Goal: Book appointment/travel/reservation

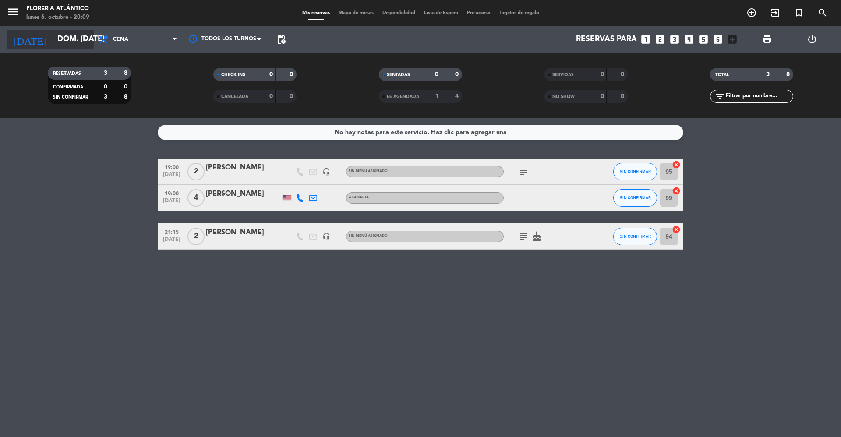
click at [85, 43] on icon "arrow_drop_down" at bounding box center [86, 39] width 11 height 11
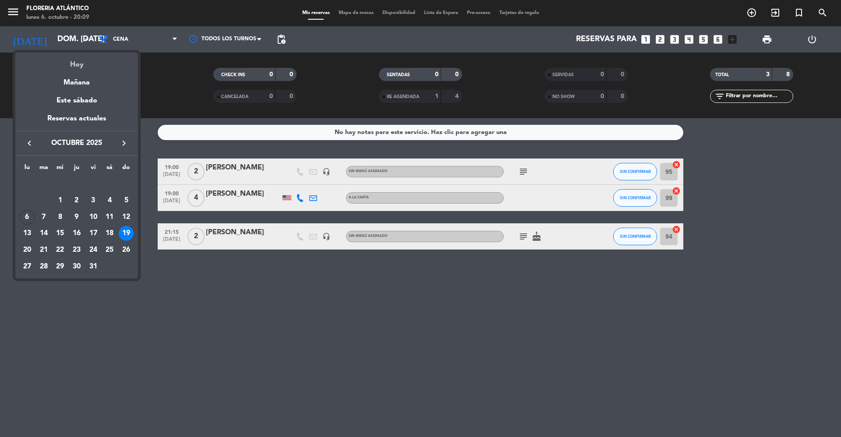
click at [87, 67] on div "Hoy" at bounding box center [76, 62] width 123 height 18
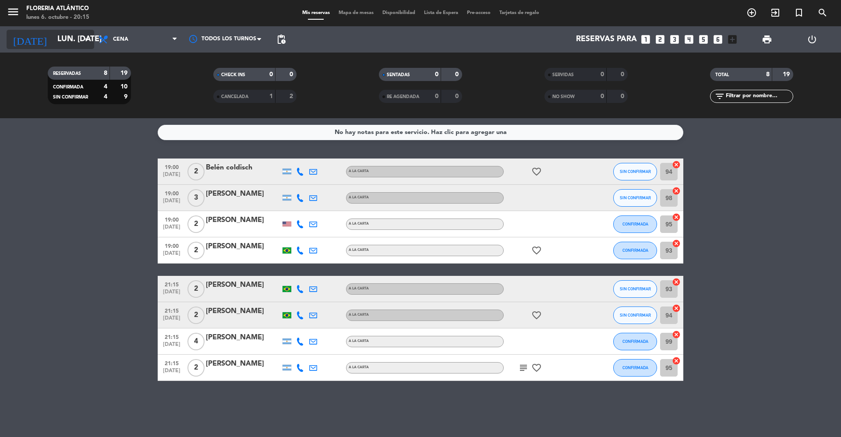
click at [78, 43] on input "lun. [DATE]" at bounding box center [104, 40] width 102 height 18
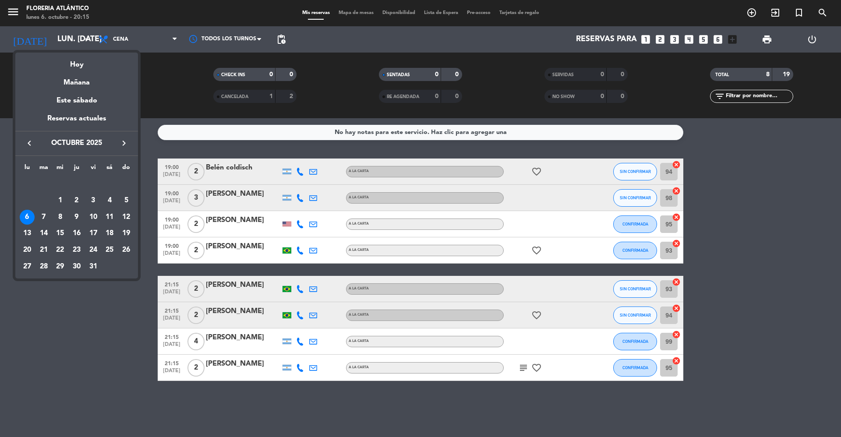
click at [61, 216] on div "8" at bounding box center [60, 217] width 15 height 15
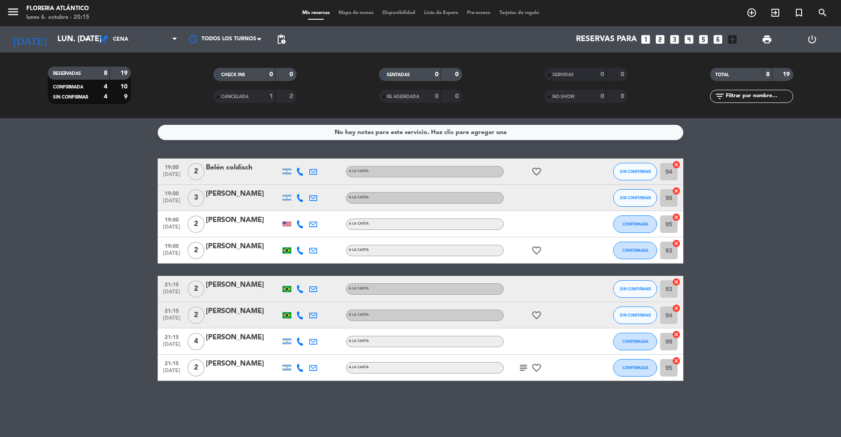
type input "mié. [DATE]"
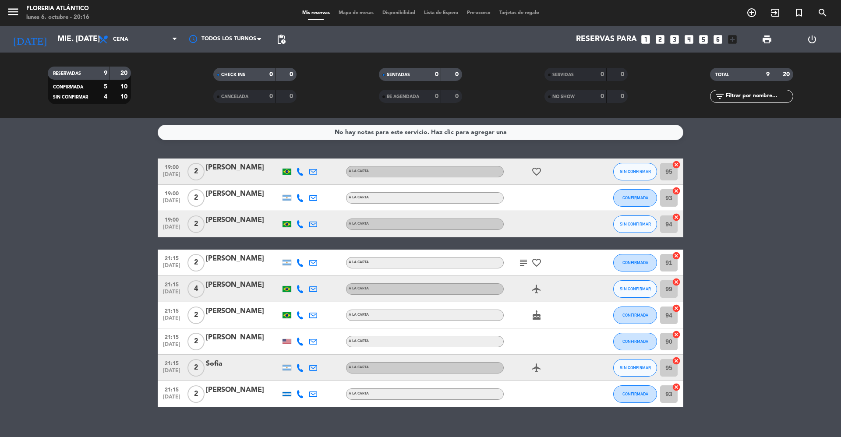
click at [348, 13] on span "Mapa de mesas" at bounding box center [356, 13] width 44 height 5
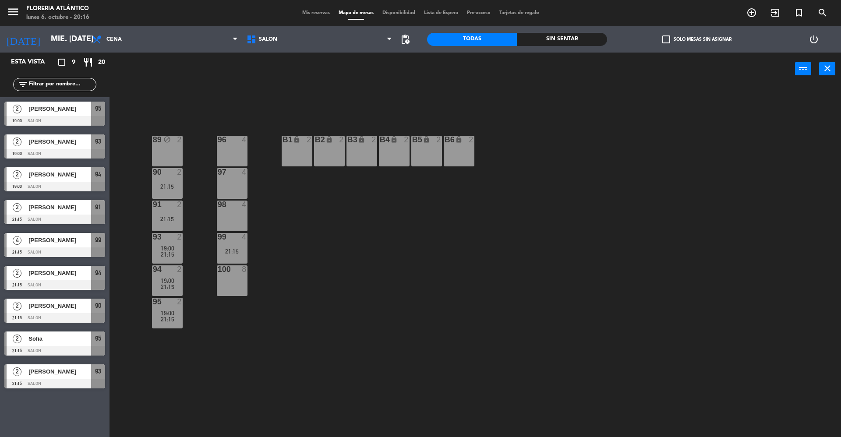
click at [234, 288] on div "100 8" at bounding box center [232, 280] width 31 height 31
click at [473, 68] on button "Bloquear Mesa" at bounding box center [480, 69] width 53 height 18
click at [71, 43] on input "mié. [DATE]" at bounding box center [97, 40] width 102 height 18
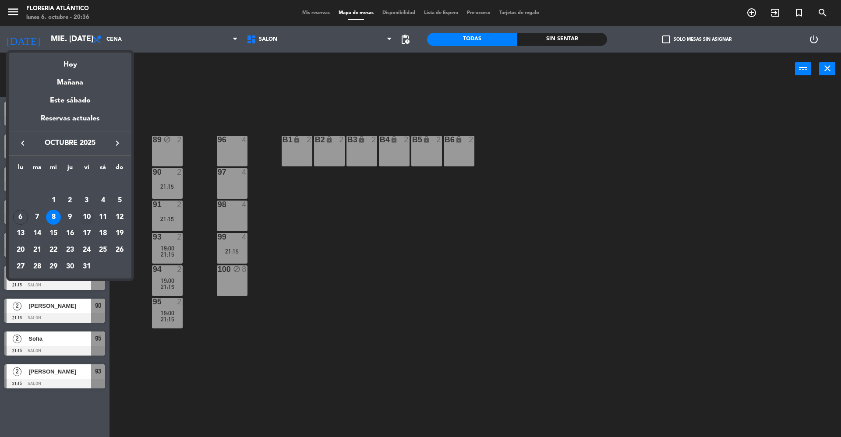
click at [89, 218] on div "10" at bounding box center [86, 217] width 15 height 15
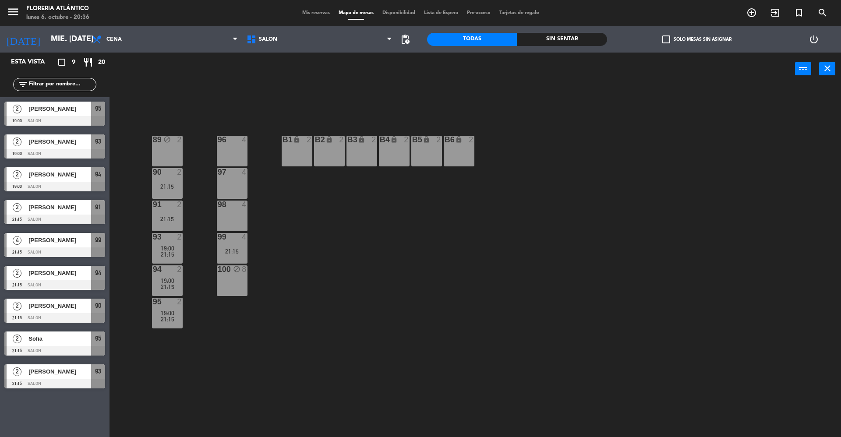
type input "vie. [DATE]"
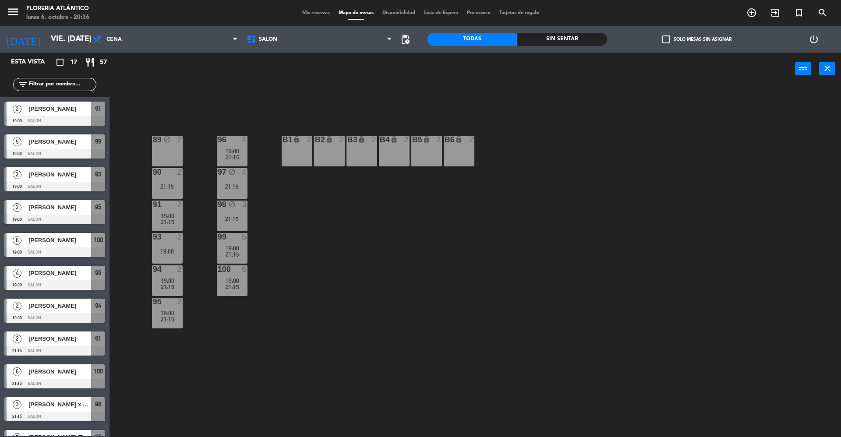
click at [307, 14] on span "Mis reservas" at bounding box center [316, 13] width 36 height 5
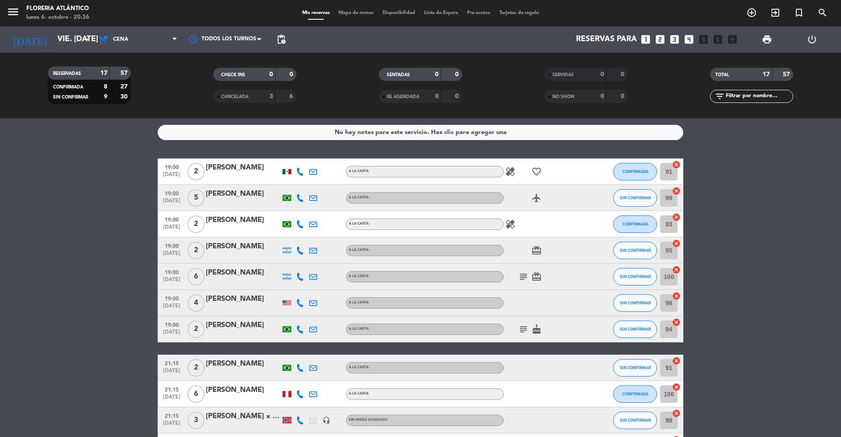
click at [342, 14] on span "Mapa de mesas" at bounding box center [356, 13] width 44 height 5
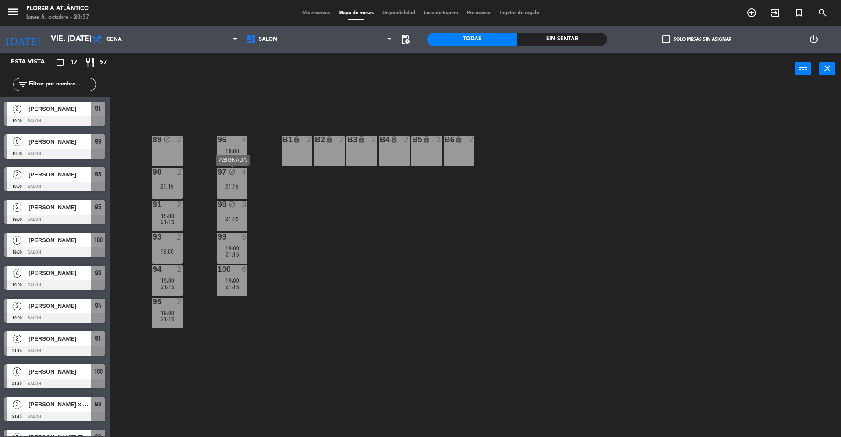
click at [235, 173] on icon "block" at bounding box center [231, 171] width 7 height 7
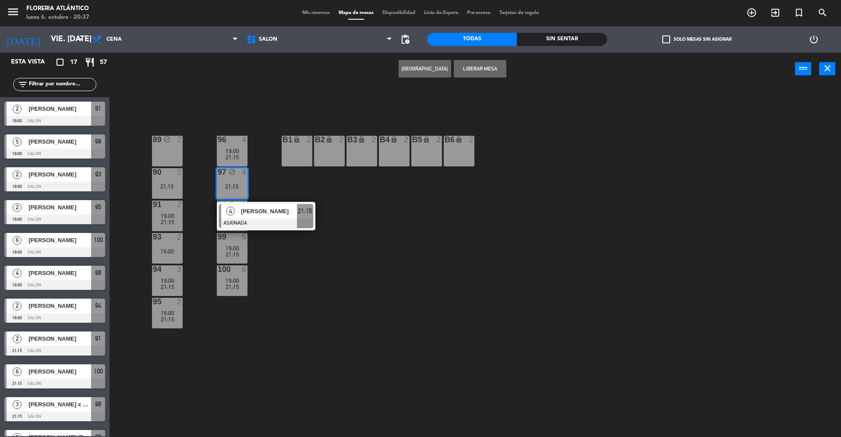
click at [478, 67] on button "Liberar Mesa" at bounding box center [480, 69] width 53 height 18
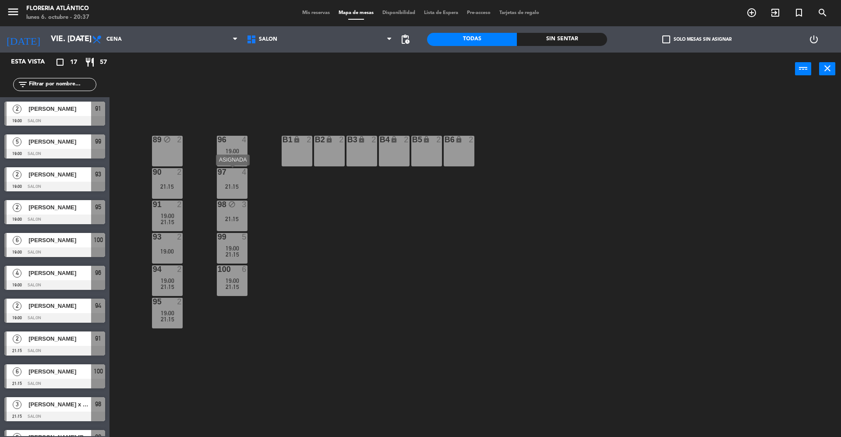
click at [235, 173] on div at bounding box center [232, 172] width 14 height 8
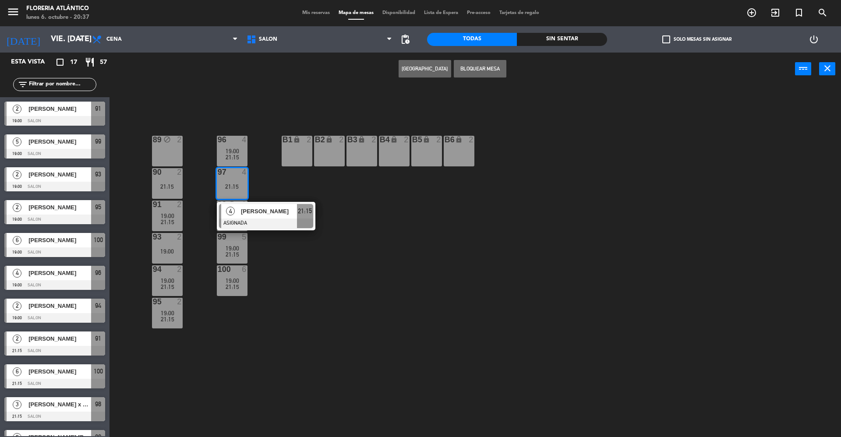
click at [412, 72] on button "[GEOGRAPHIC_DATA]" at bounding box center [425, 69] width 53 height 18
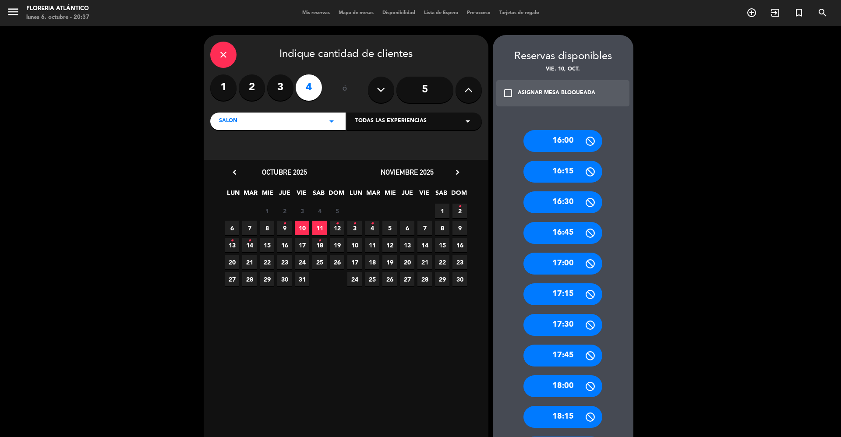
scroll to position [117, 0]
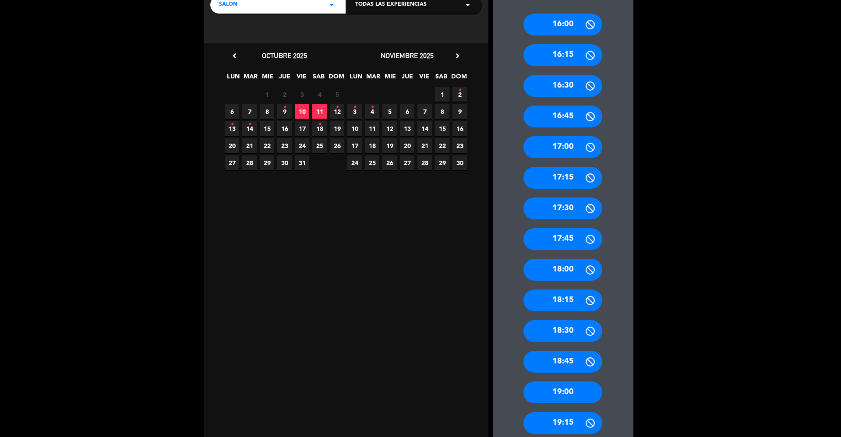
click at [308, 113] on span "10" at bounding box center [302, 111] width 14 height 14
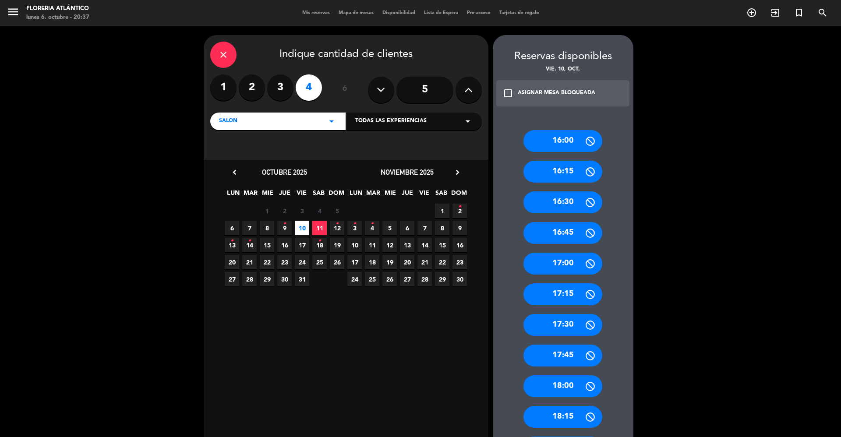
scroll to position [350, 0]
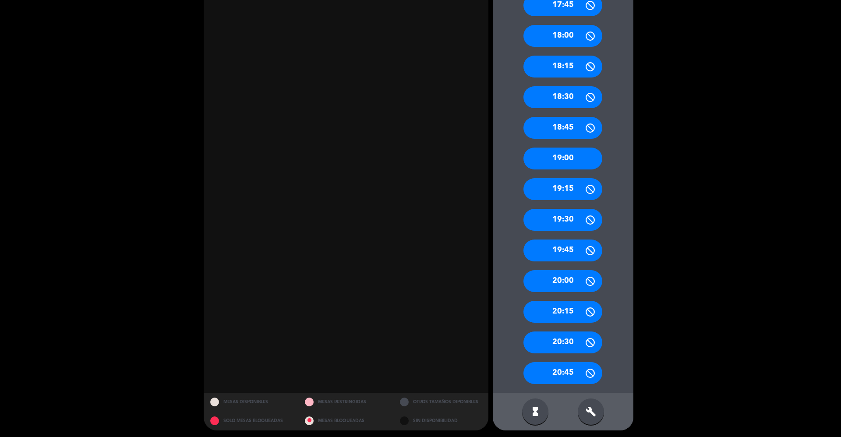
click at [574, 158] on div "19:00" at bounding box center [563, 159] width 79 height 22
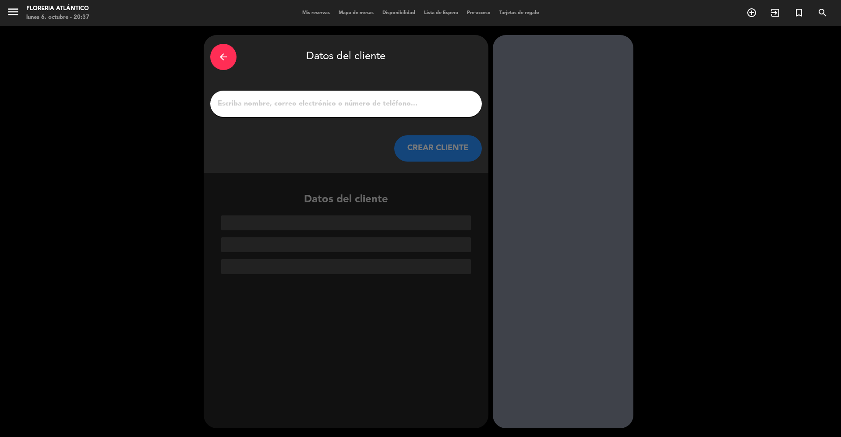
click at [347, 89] on div "arrow_back Datos del cliente CREAR CLIENTE" at bounding box center [346, 104] width 285 height 138
click at [347, 98] on input "1" at bounding box center [346, 104] width 258 height 12
paste input "[PERSON_NAME]"
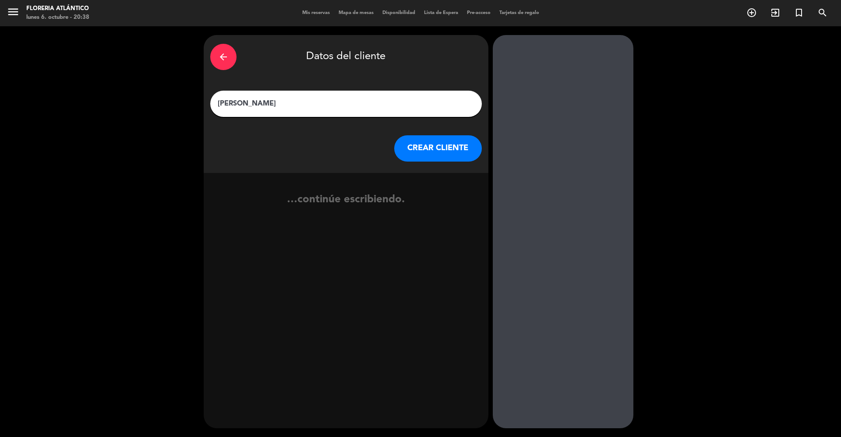
type input "[PERSON_NAME]"
click at [458, 162] on div "arrow_back Datos del cliente [PERSON_NAME] CLIENTE" at bounding box center [346, 104] width 285 height 138
click at [454, 153] on button "CREAR CLIENTE" at bounding box center [438, 148] width 88 height 26
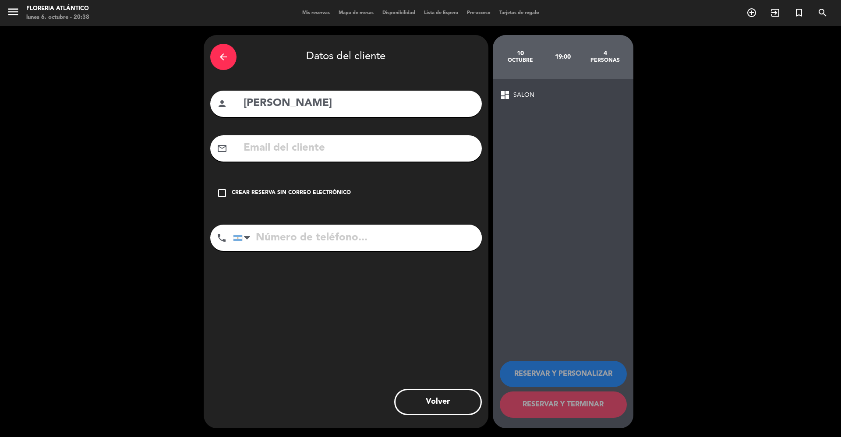
click at [329, 195] on div "Crear reserva sin correo electrónico" at bounding box center [291, 193] width 119 height 9
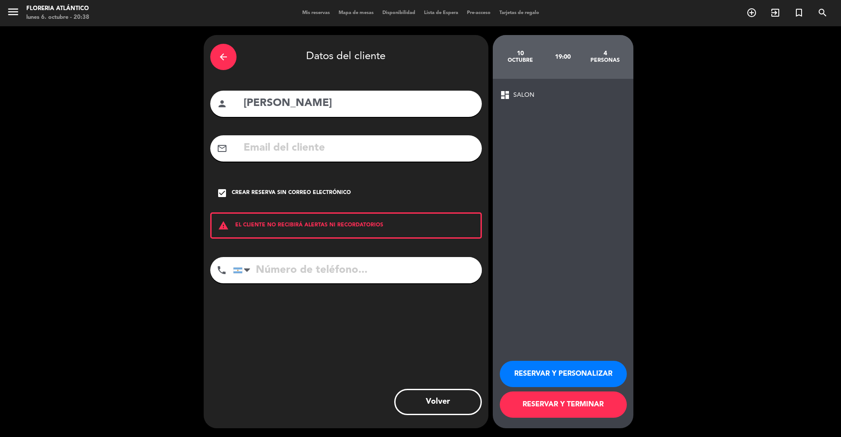
click at [520, 404] on button "RESERVAR Y TERMINAR" at bounding box center [563, 405] width 127 height 26
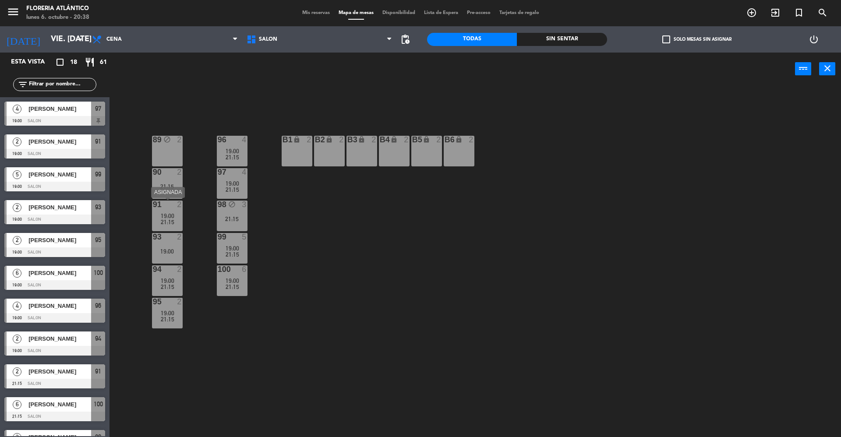
click at [164, 219] on span "21:15" at bounding box center [168, 222] width 14 height 7
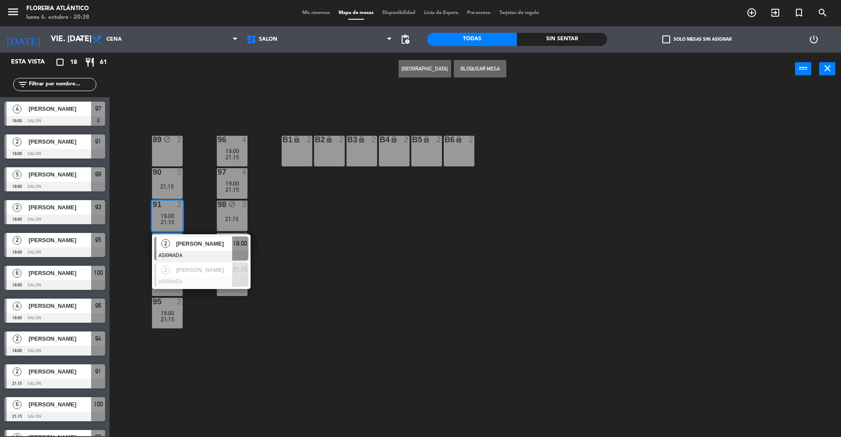
click at [298, 12] on span "Mis reservas" at bounding box center [316, 13] width 36 height 5
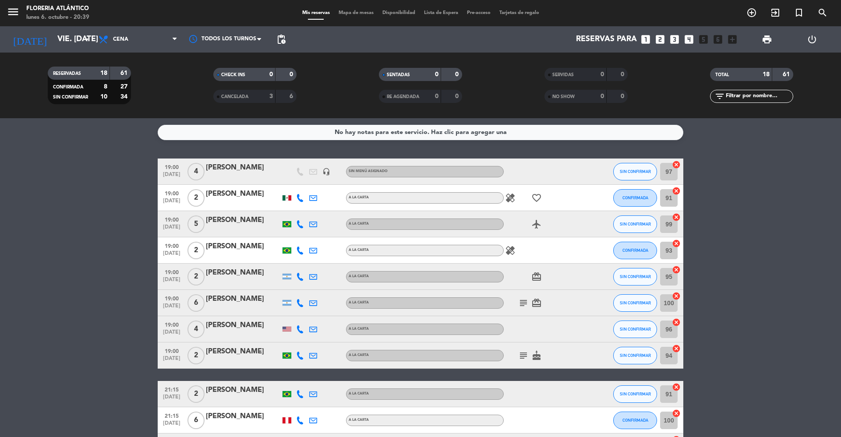
click at [263, 174] on div at bounding box center [243, 177] width 74 height 7
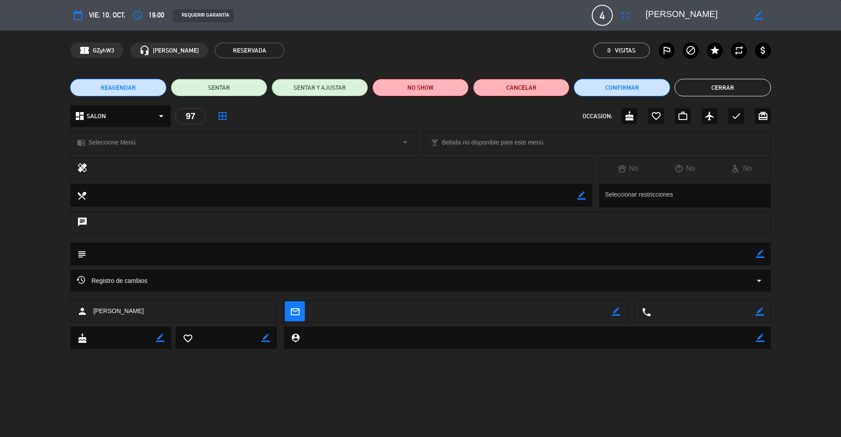
click at [761, 256] on icon "border_color" at bounding box center [760, 254] width 8 height 8
click at [752, 255] on textarea at bounding box center [421, 254] width 670 height 22
type textarea "por correo (rois)"
click at [759, 258] on icon at bounding box center [760, 254] width 8 height 8
click at [728, 83] on button "Cerrar" at bounding box center [723, 88] width 96 height 18
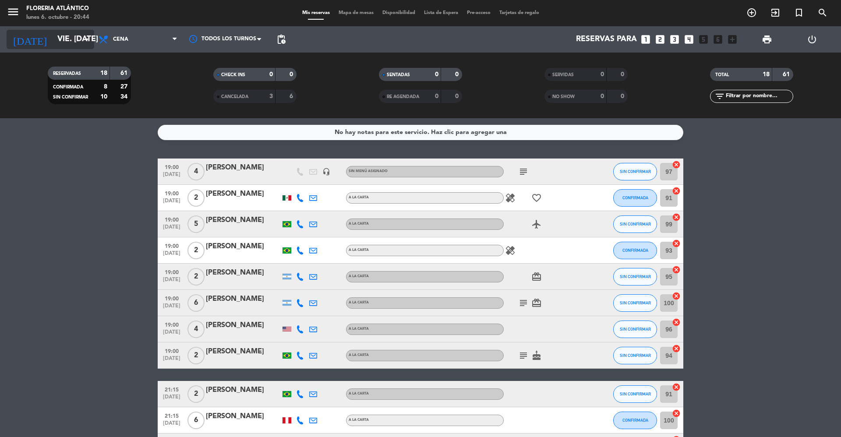
click at [45, 48] on div "[DATE] vie. [DATE] arrow_drop_down" at bounding box center [51, 39] width 88 height 19
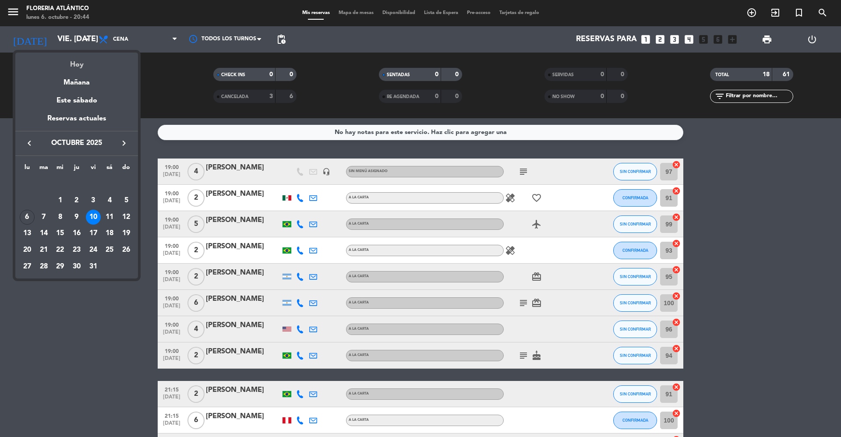
click at [79, 64] on div "Hoy" at bounding box center [76, 62] width 123 height 18
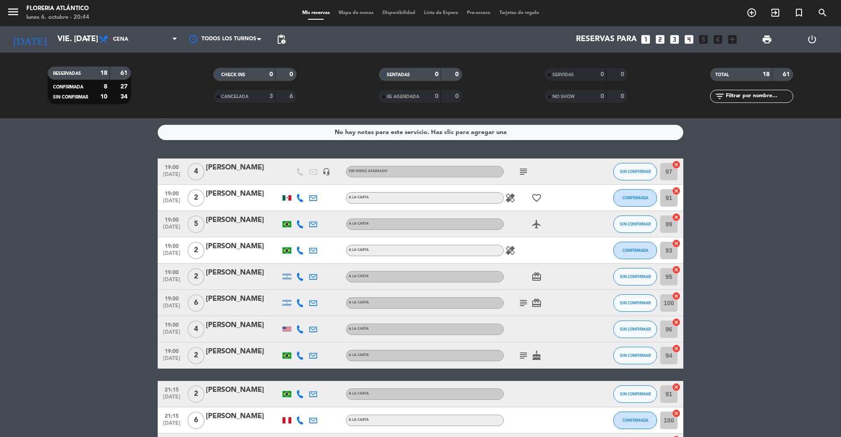
type input "lun. [DATE]"
